Goal: Transaction & Acquisition: Obtain resource

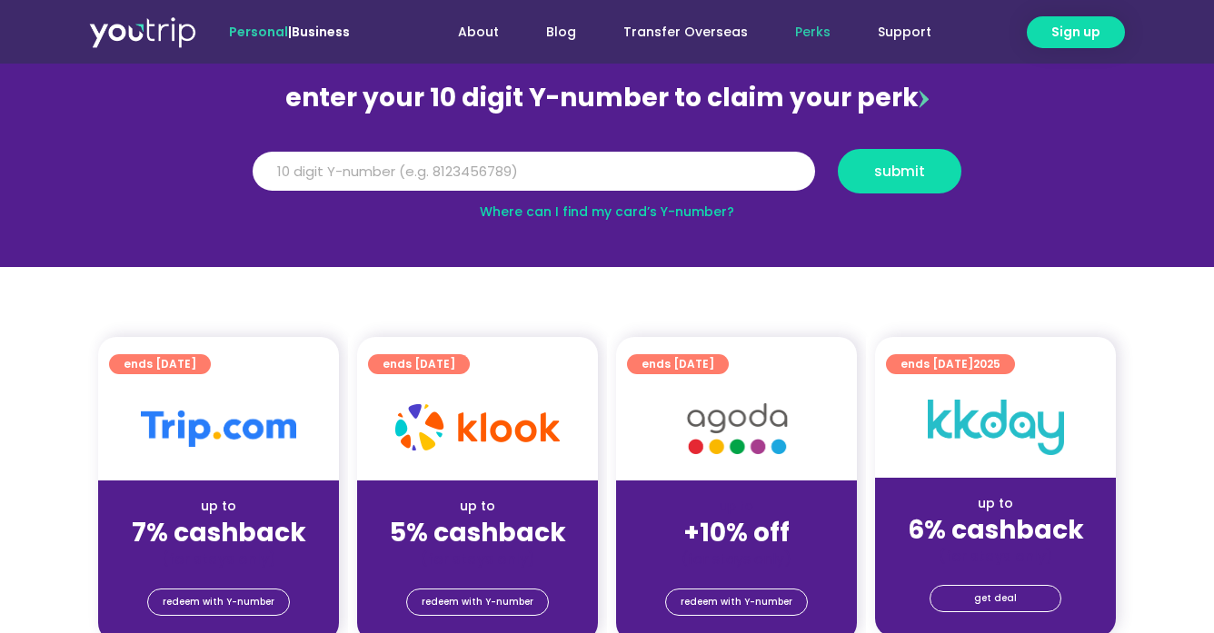
scroll to position [182, 0]
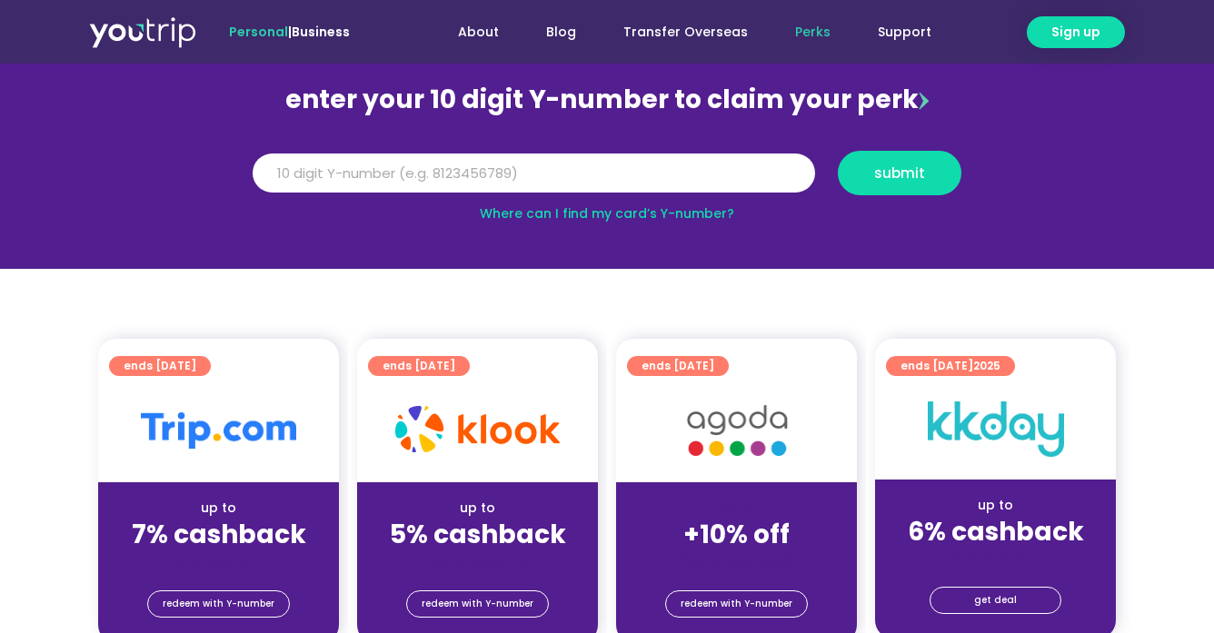
click at [542, 303] on div at bounding box center [607, 303] width 952 height 1
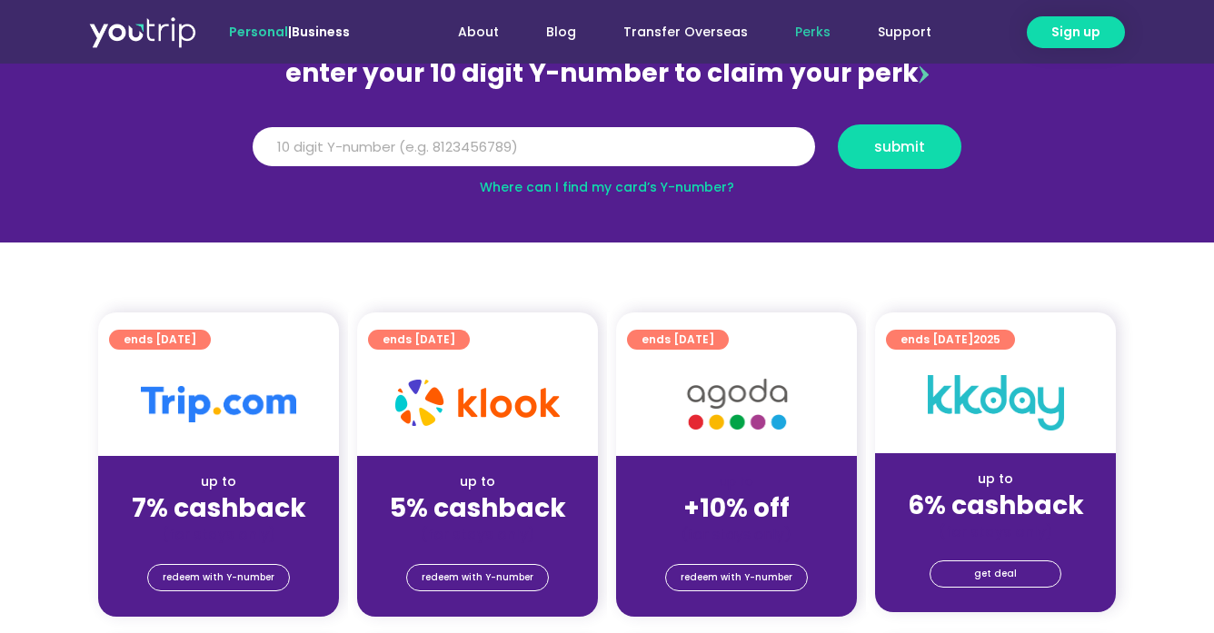
scroll to position [208, 0]
click at [474, 144] on input "Y Number" at bounding box center [534, 147] width 562 height 40
type input "8191087347"
click at [910, 144] on span "submit" at bounding box center [899, 147] width 51 height 14
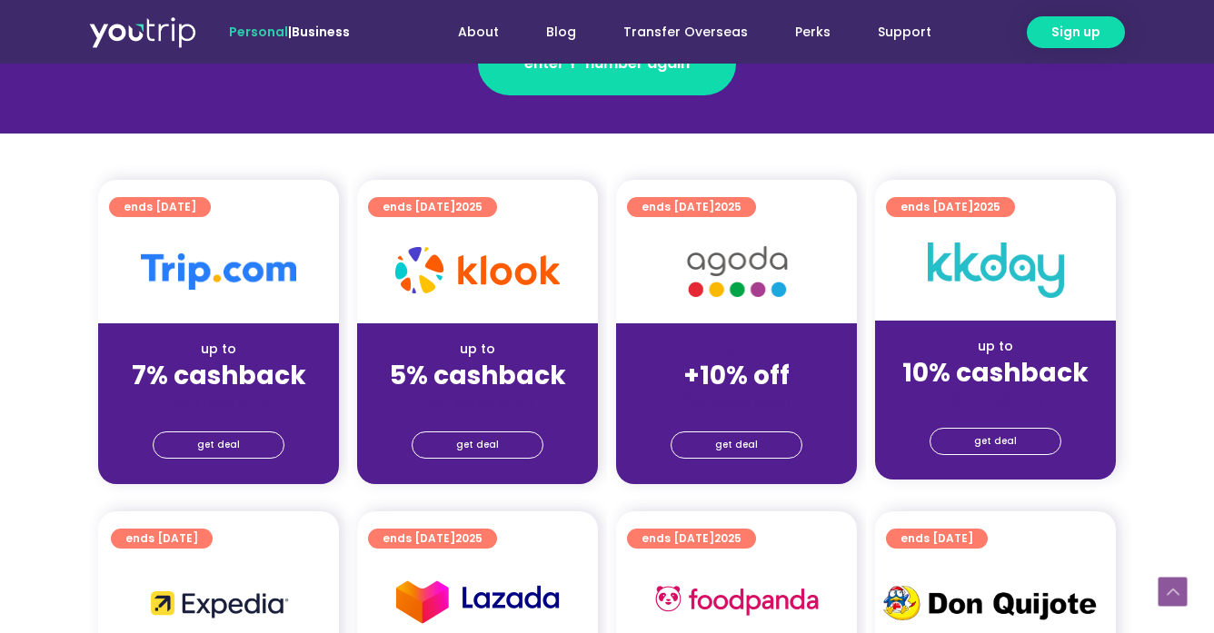
scroll to position [372, 0]
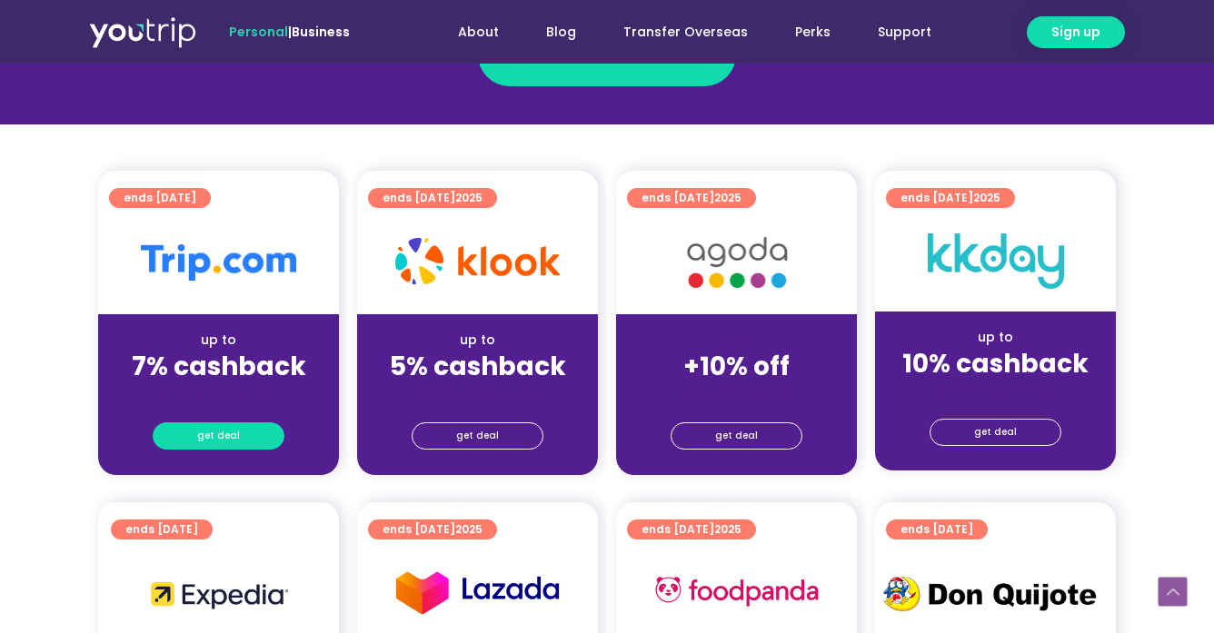
click at [201, 432] on span "get deal" at bounding box center [218, 435] width 43 height 25
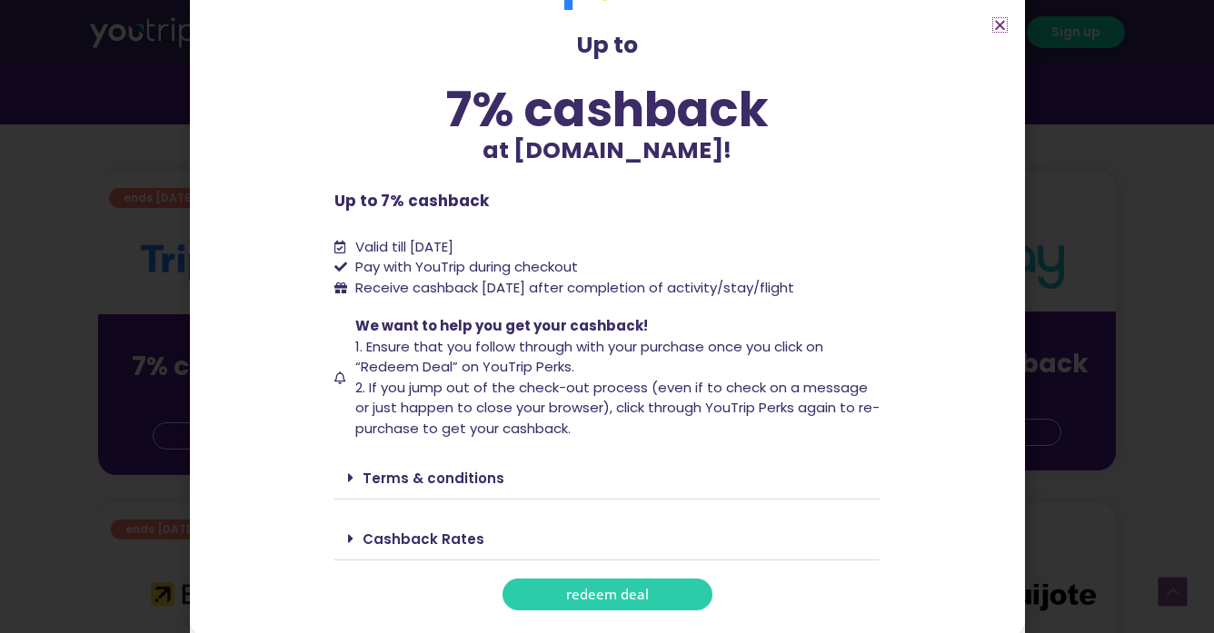
scroll to position [67, 0]
click at [398, 531] on link "Cashback Rates" at bounding box center [424, 540] width 122 height 19
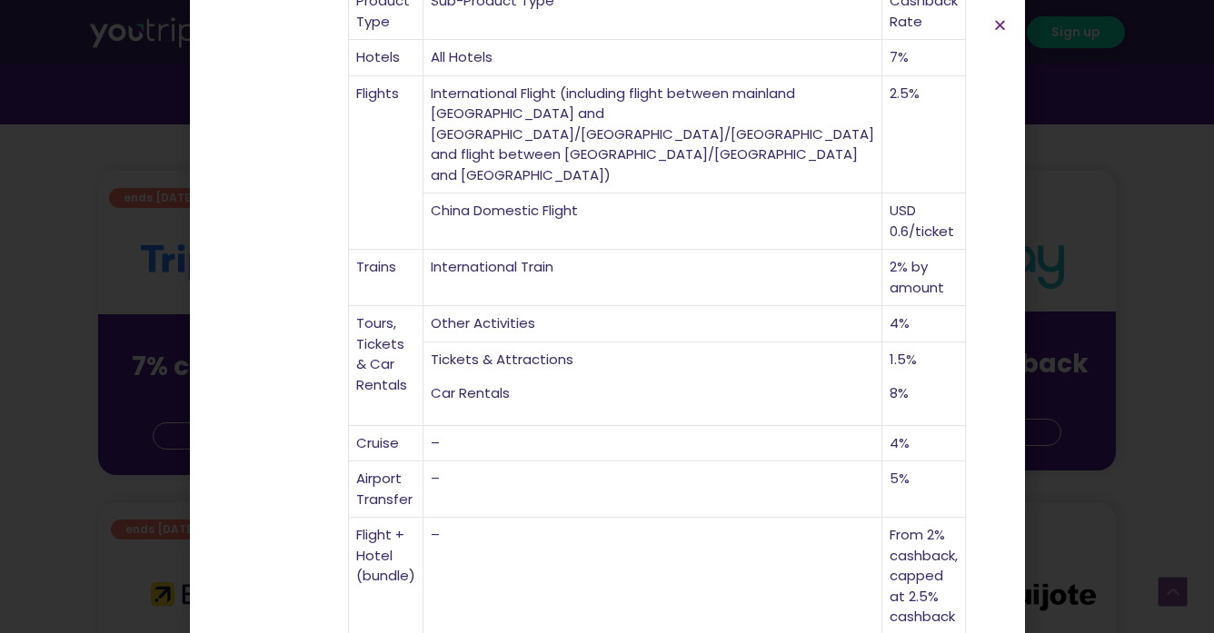
scroll to position [658, 0]
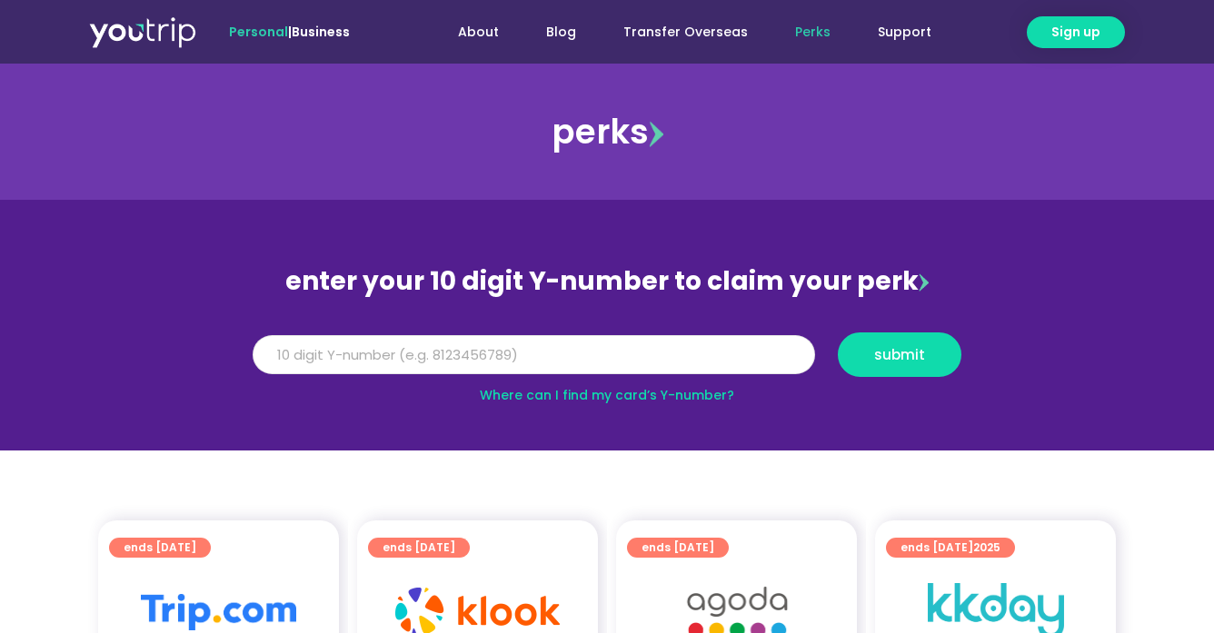
click at [424, 364] on input "Y Number" at bounding box center [534, 355] width 562 height 40
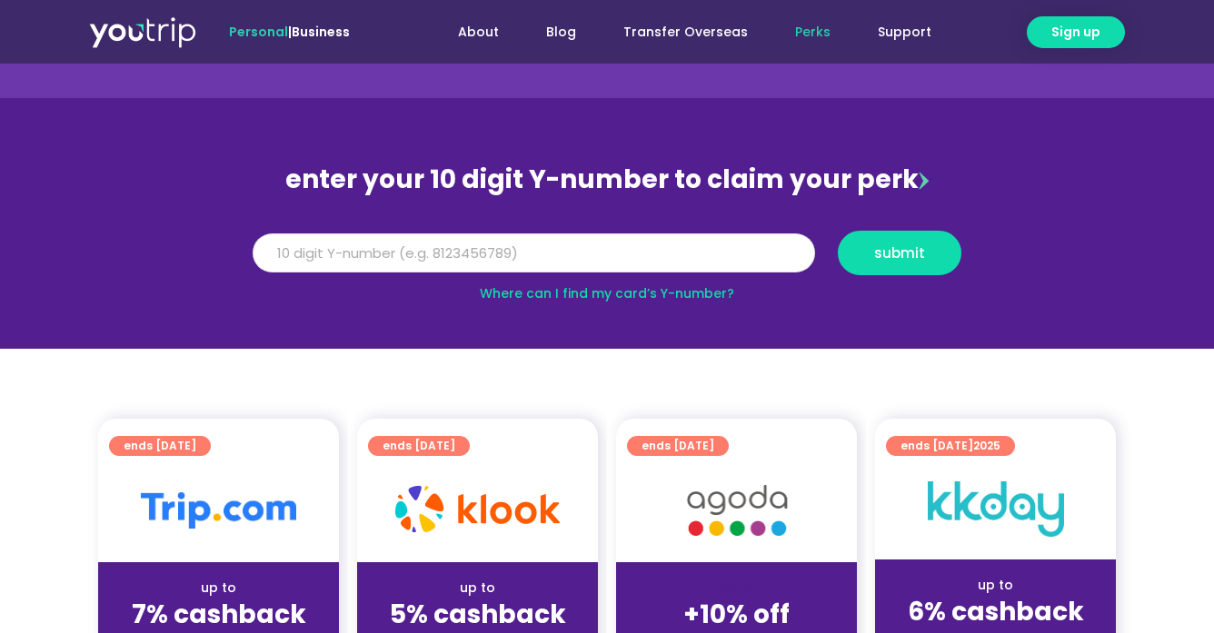
scroll to position [158, 0]
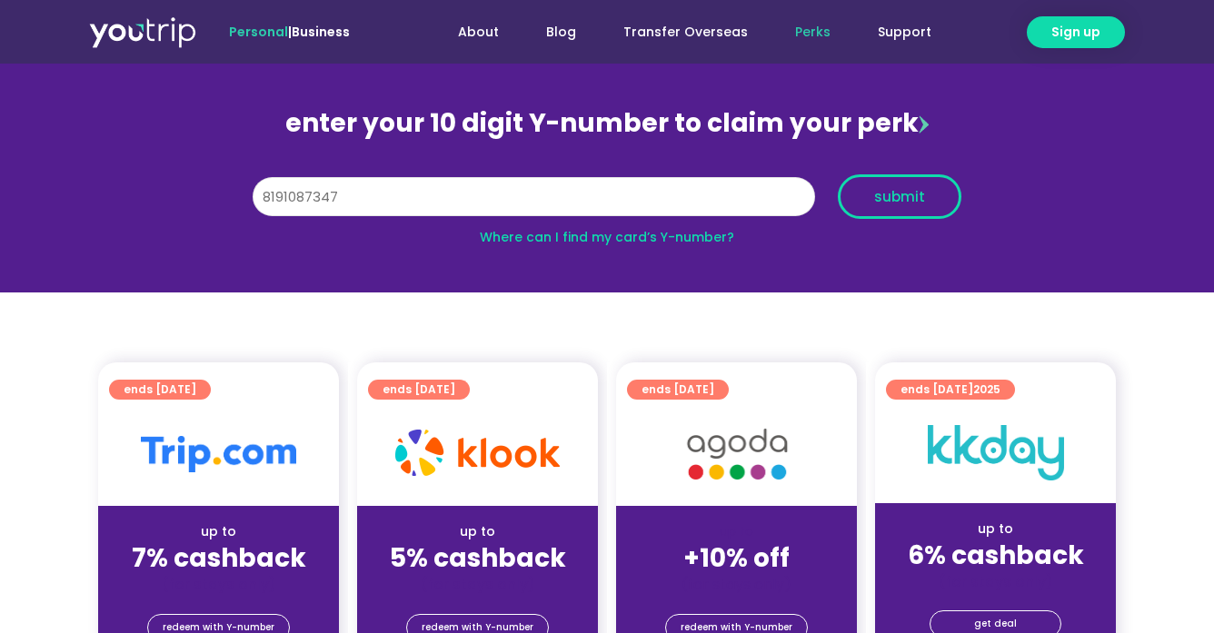
type input "8191087347"
click at [935, 207] on button "submit" at bounding box center [900, 196] width 124 height 45
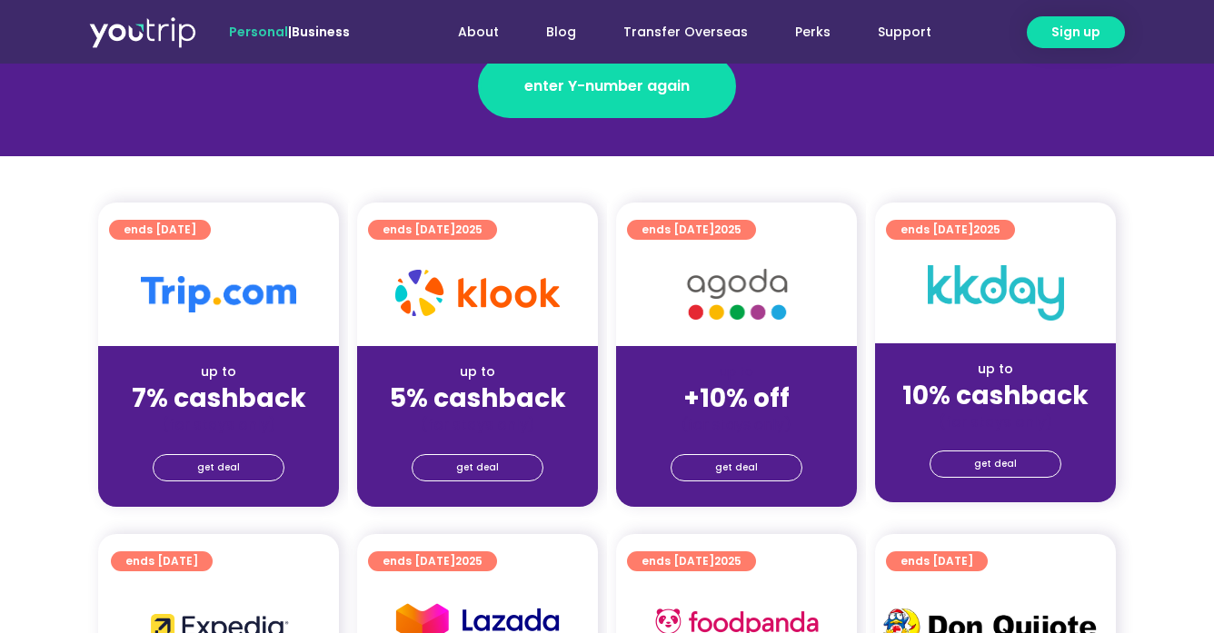
scroll to position [355, 0]
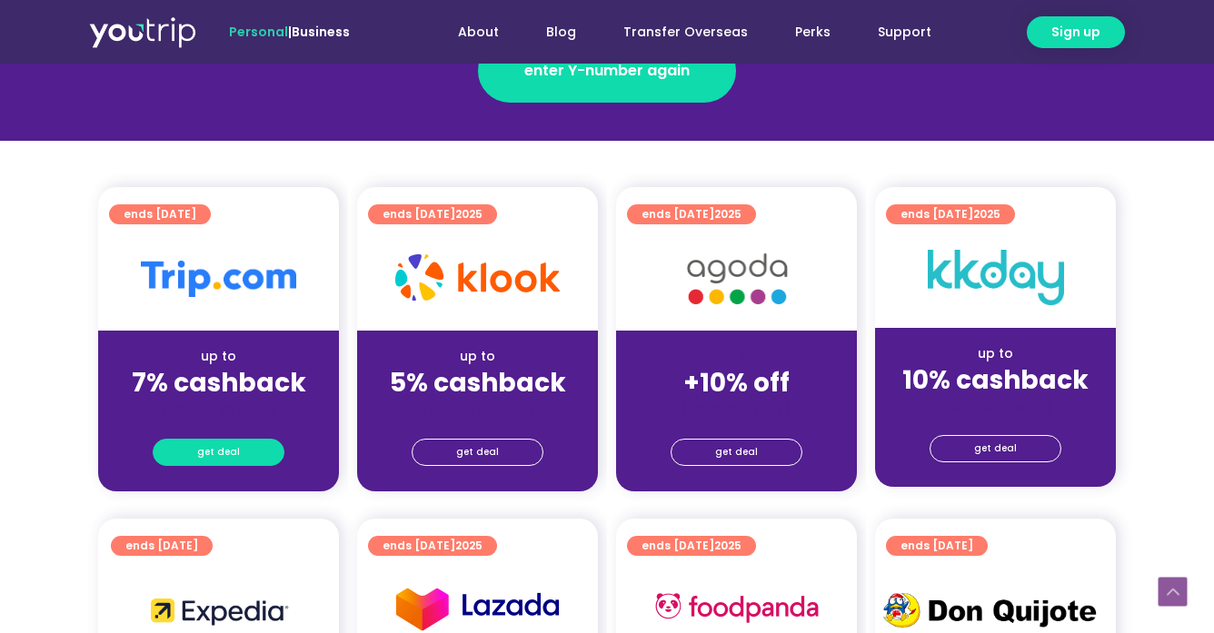
click at [207, 454] on span "get deal" at bounding box center [218, 452] width 43 height 25
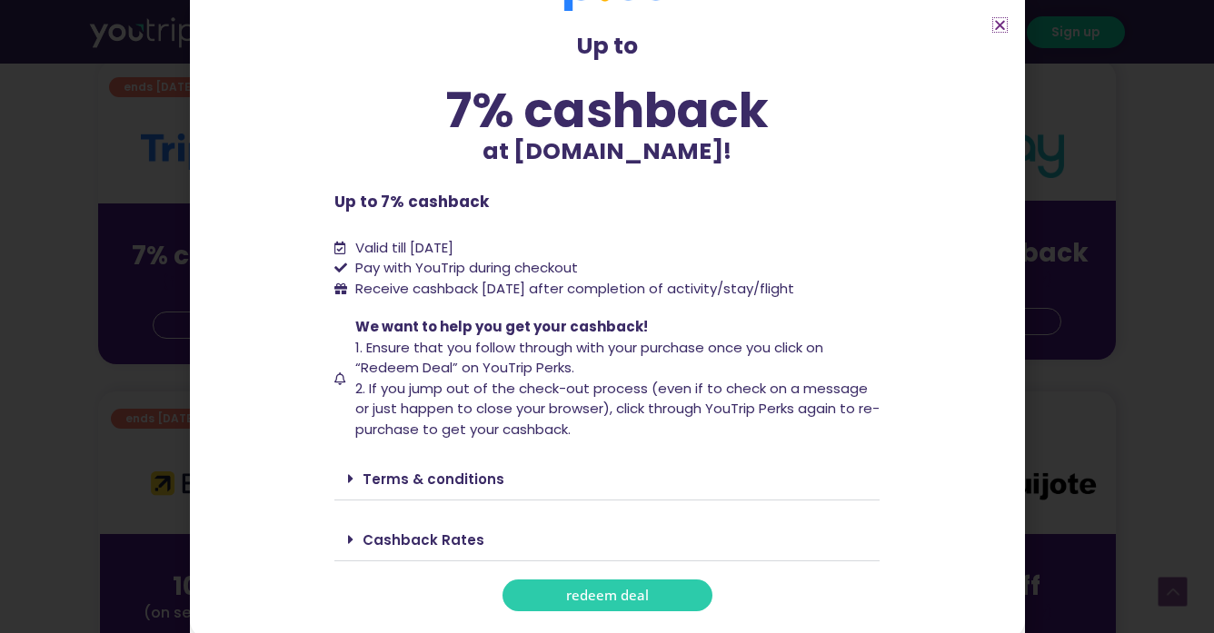
scroll to position [644, 0]
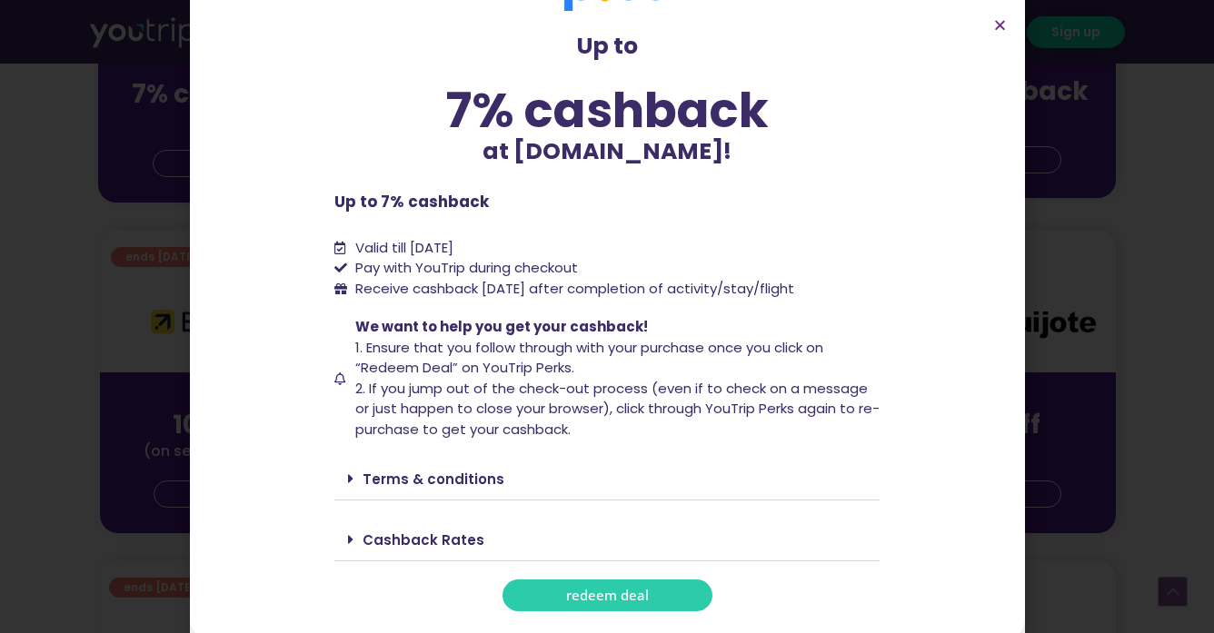
click at [627, 604] on link "redeem deal" at bounding box center [607, 596] width 210 height 32
